Goal: Transaction & Acquisition: Obtain resource

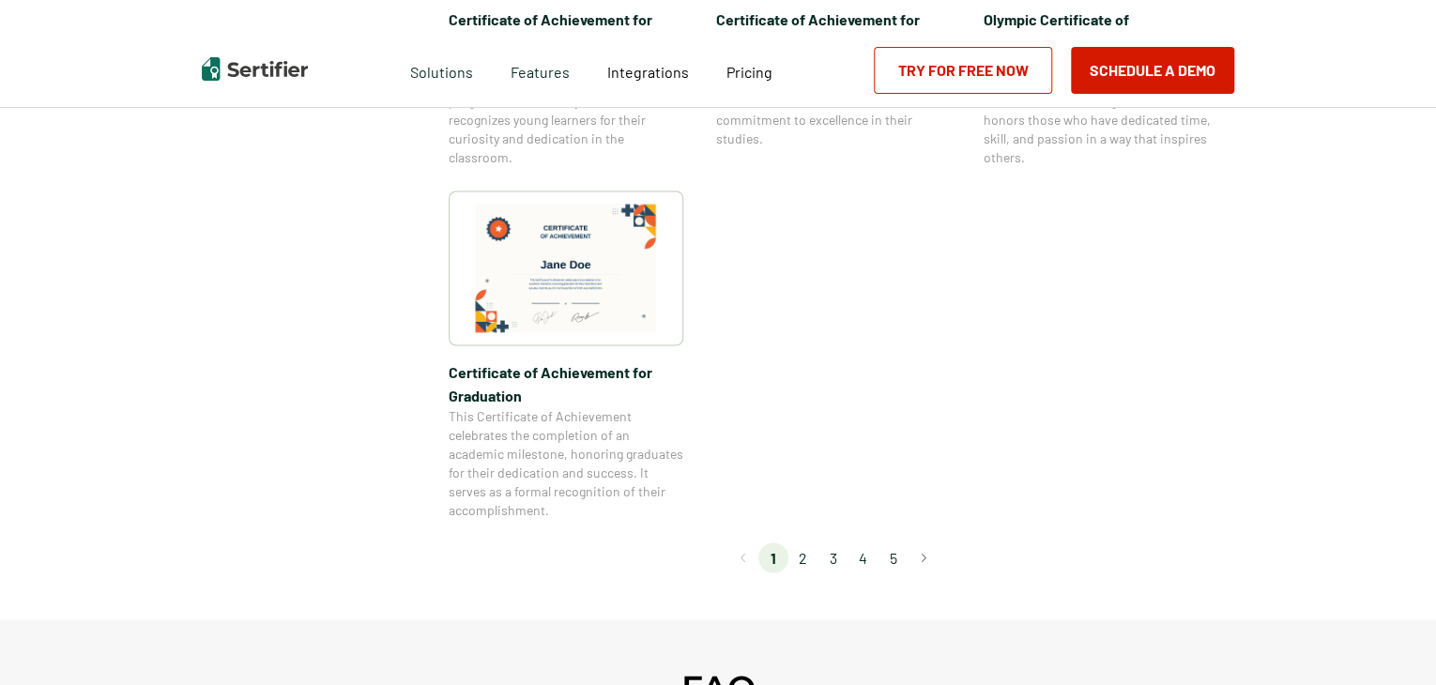
scroll to position [1876, 0]
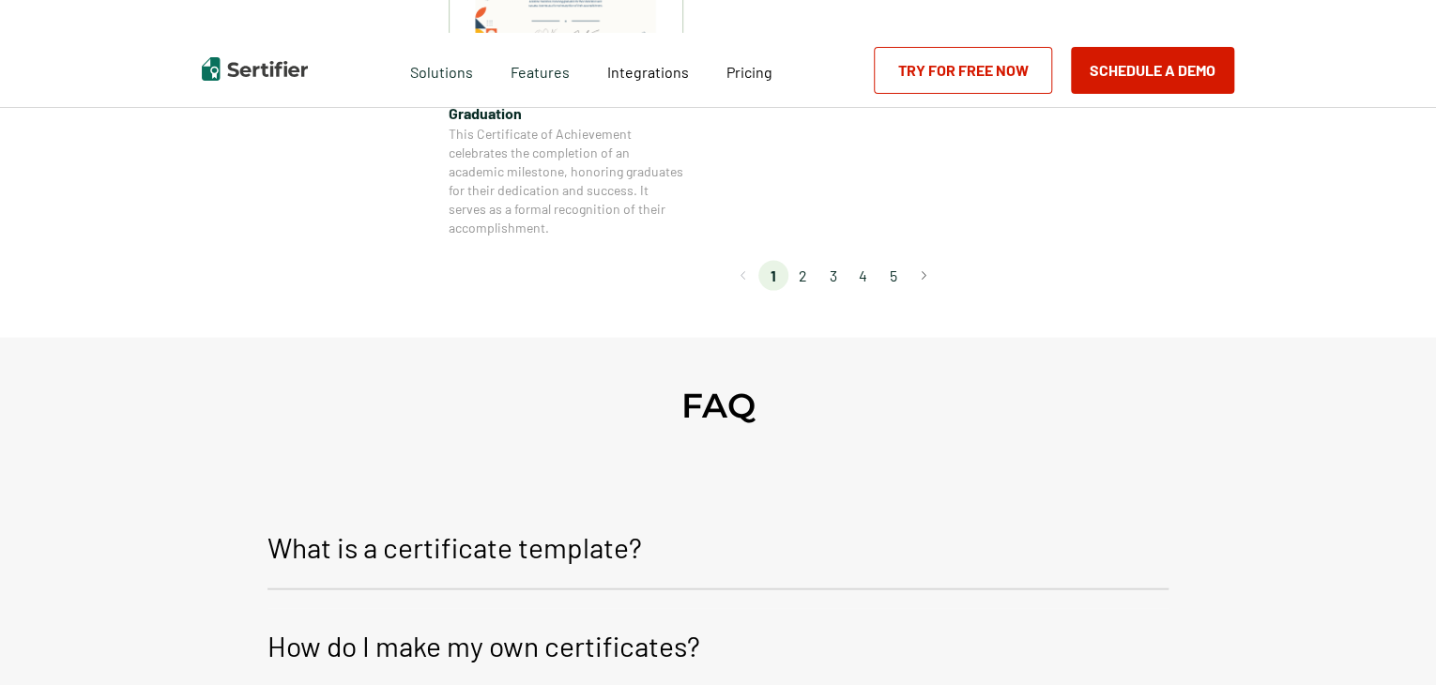
click at [807, 280] on li "2" at bounding box center [803, 276] width 30 height 30
click at [804, 279] on li "2" at bounding box center [803, 276] width 30 height 30
click at [804, 275] on li "2" at bounding box center [803, 276] width 30 height 30
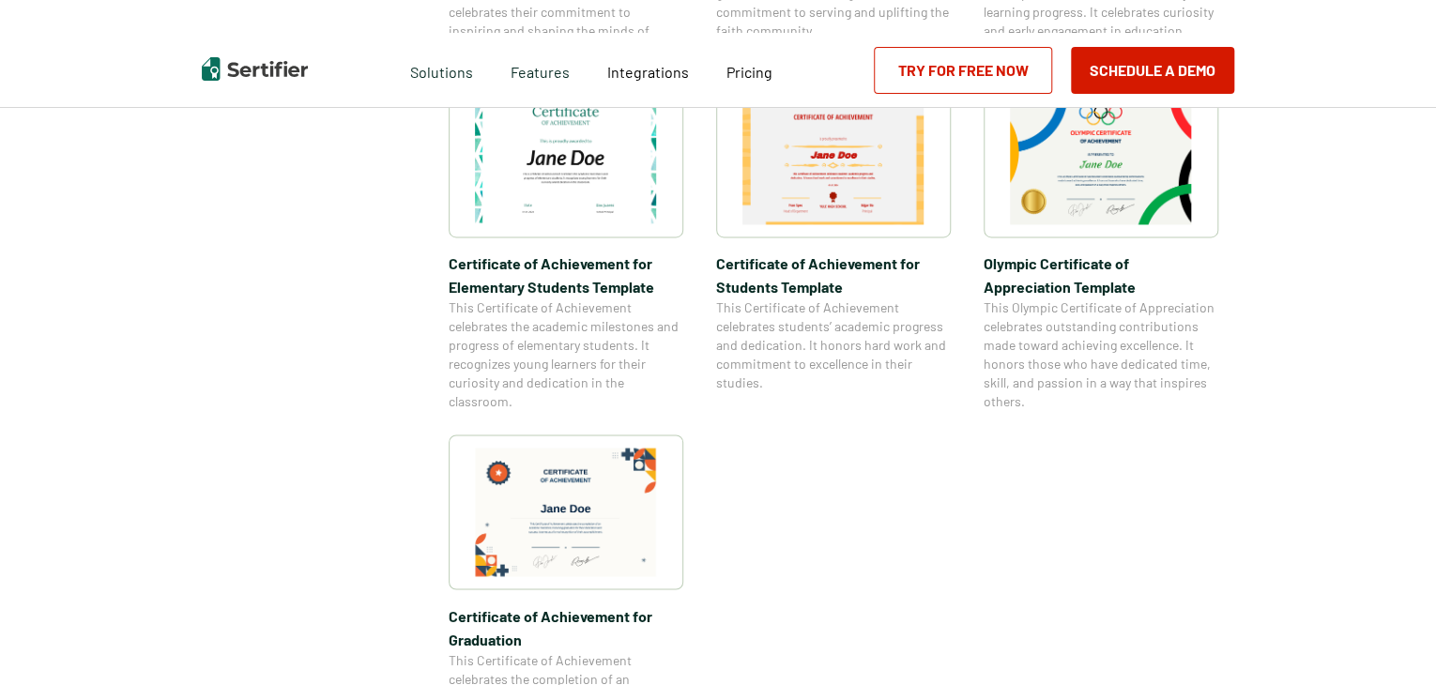
scroll to position [1126, 0]
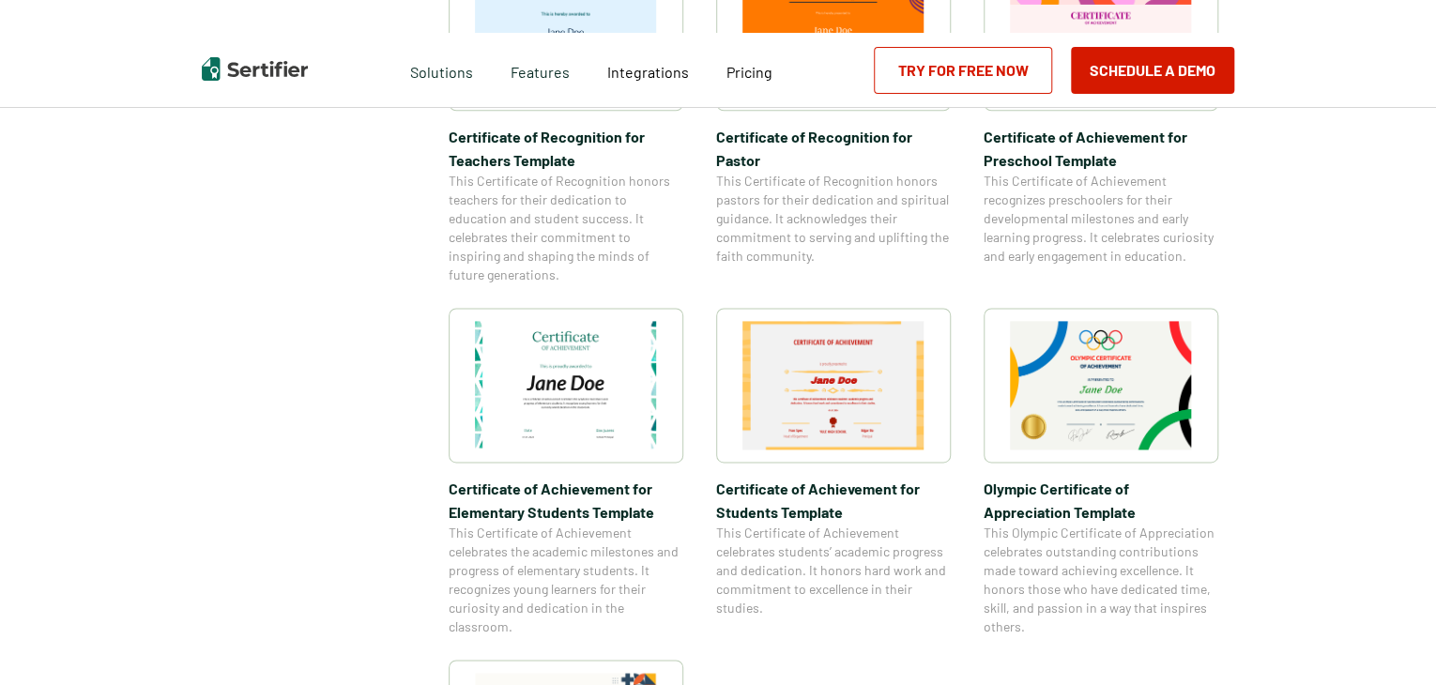
click at [986, 66] on link "Try for Free Now" at bounding box center [963, 70] width 178 height 47
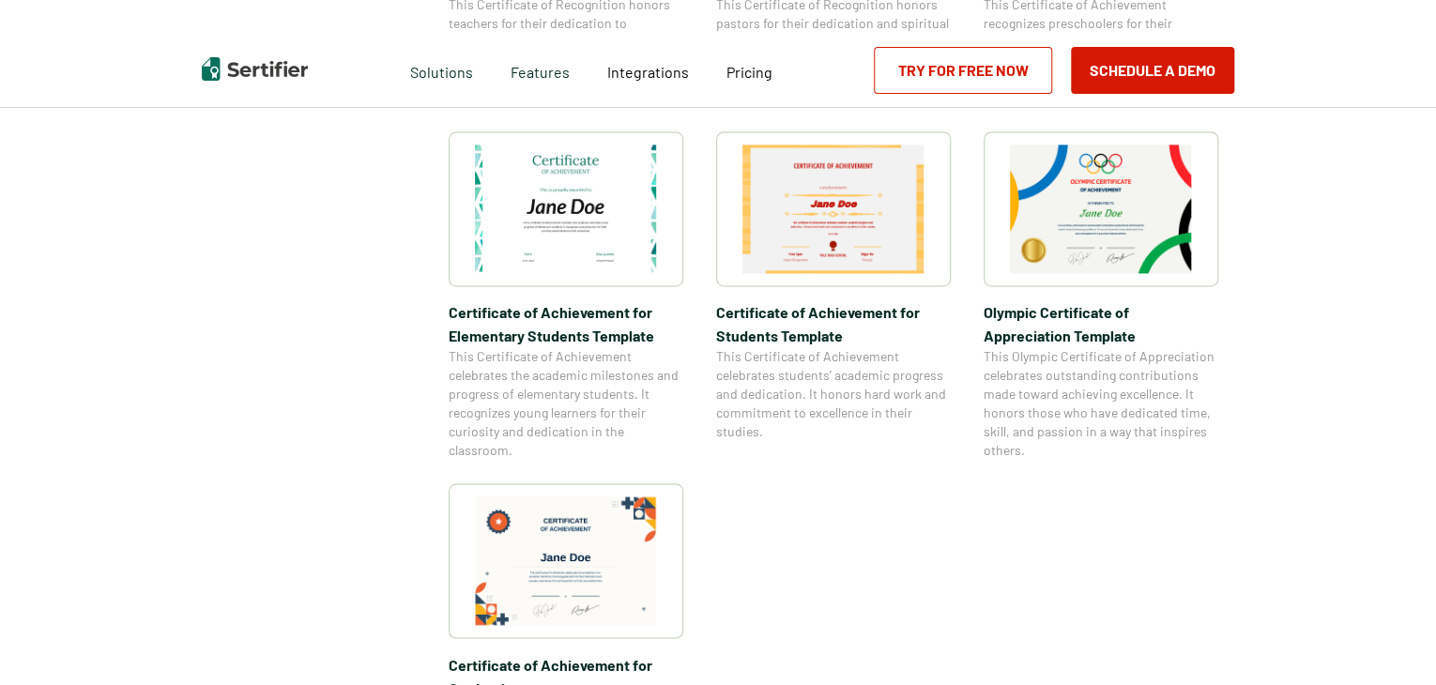
scroll to position [1314, 0]
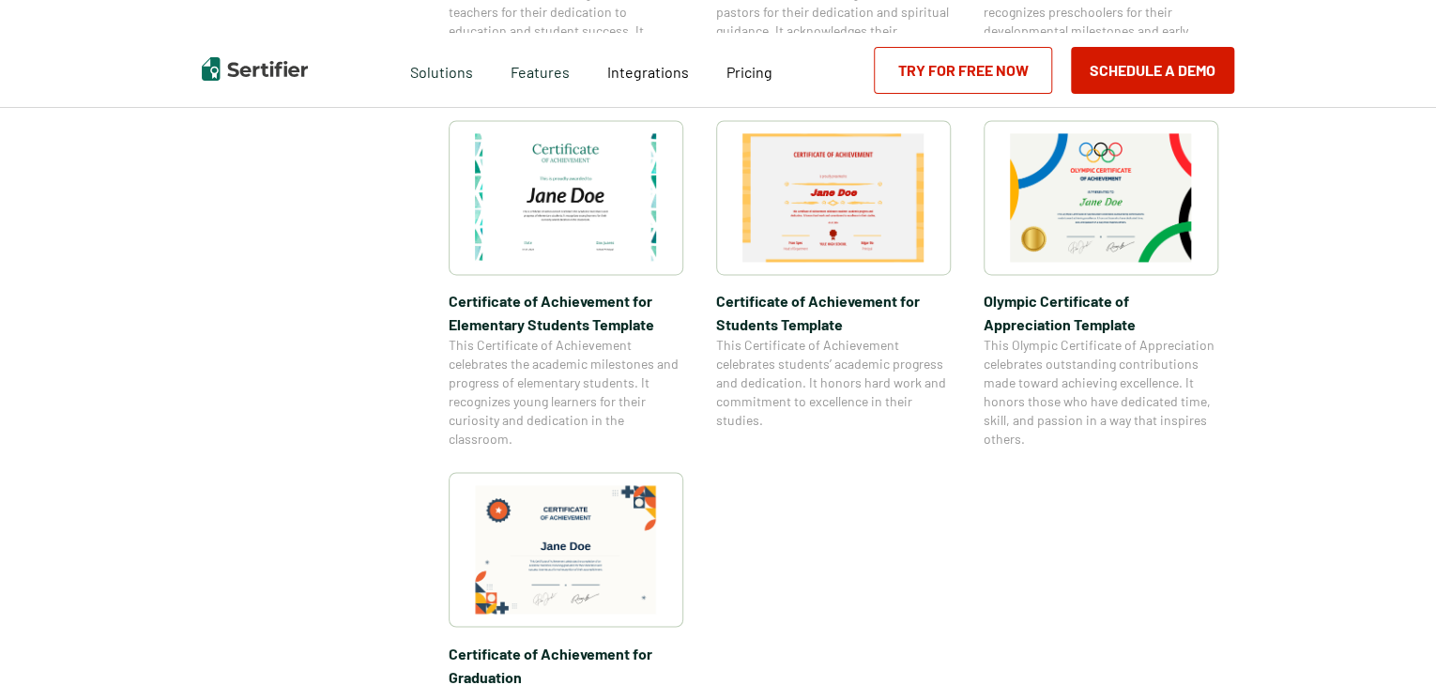
click at [588, 183] on img at bounding box center [566, 197] width 182 height 129
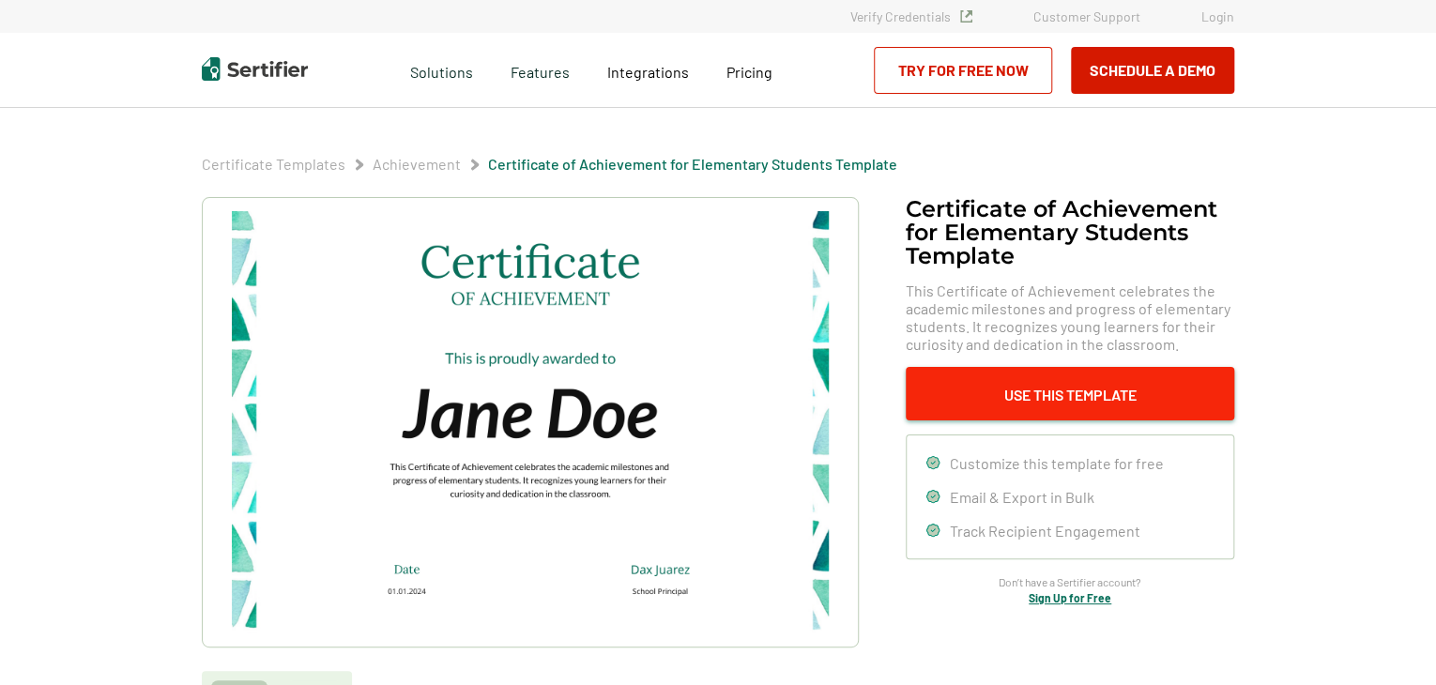
click at [1126, 394] on button "Use This Template" at bounding box center [1069, 393] width 328 height 53
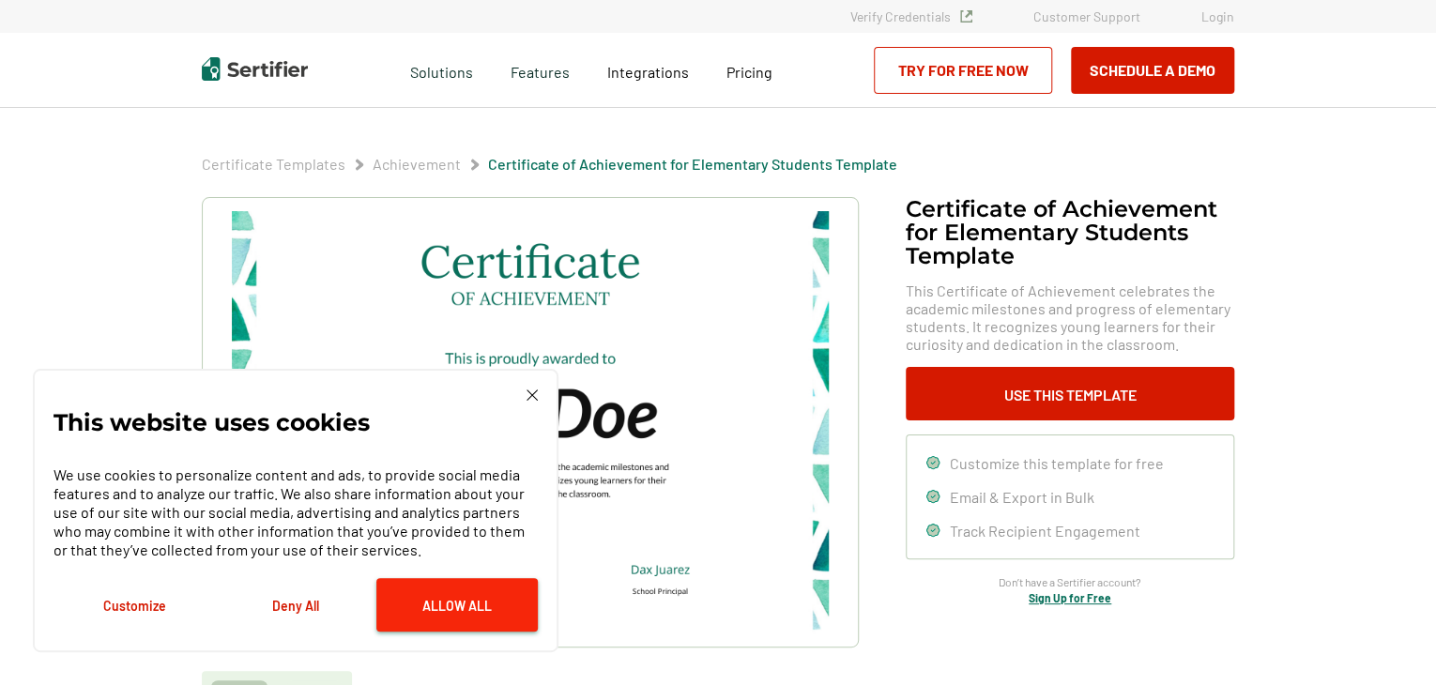
click at [448, 600] on button "Allow All" at bounding box center [456, 604] width 161 height 53
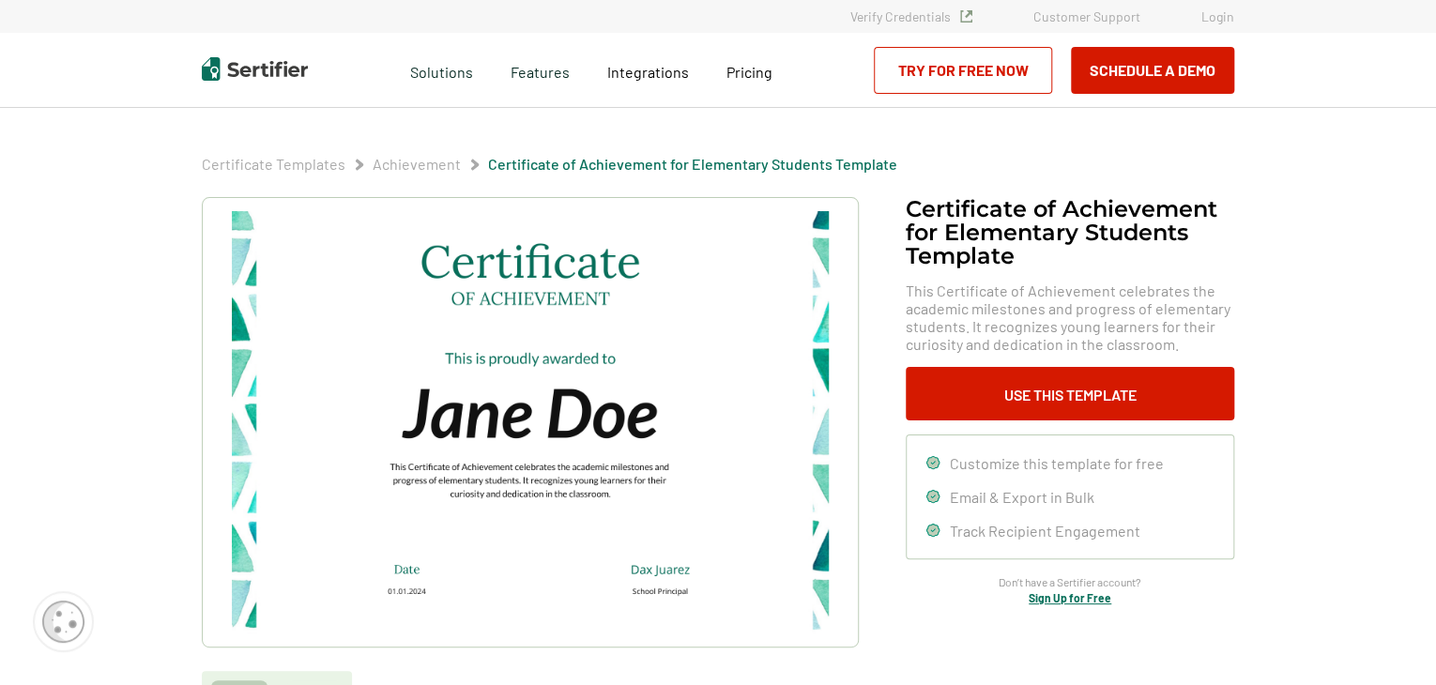
click at [623, 420] on img at bounding box center [530, 422] width 597 height 422
click at [664, 420] on img at bounding box center [530, 422] width 597 height 422
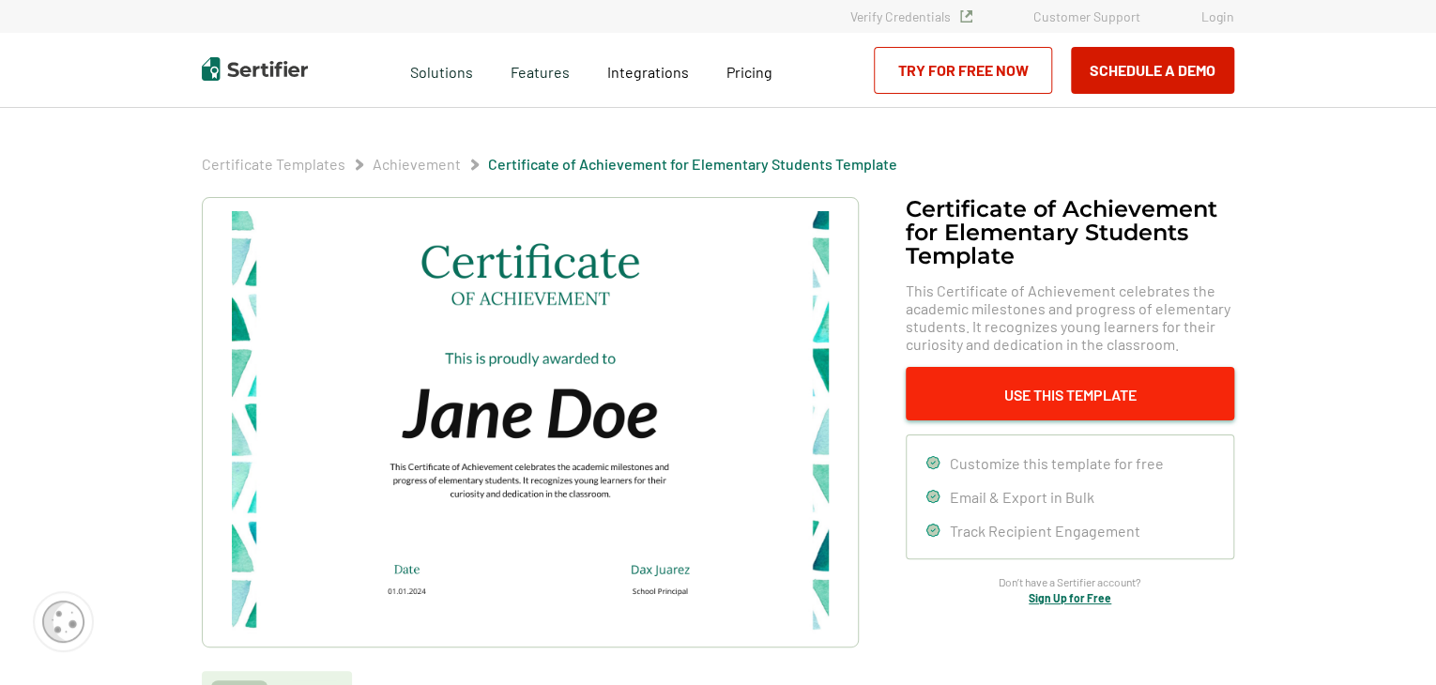
click at [1117, 403] on button "Use This Template" at bounding box center [1069, 393] width 328 height 53
